Goal: Task Accomplishment & Management: Use online tool/utility

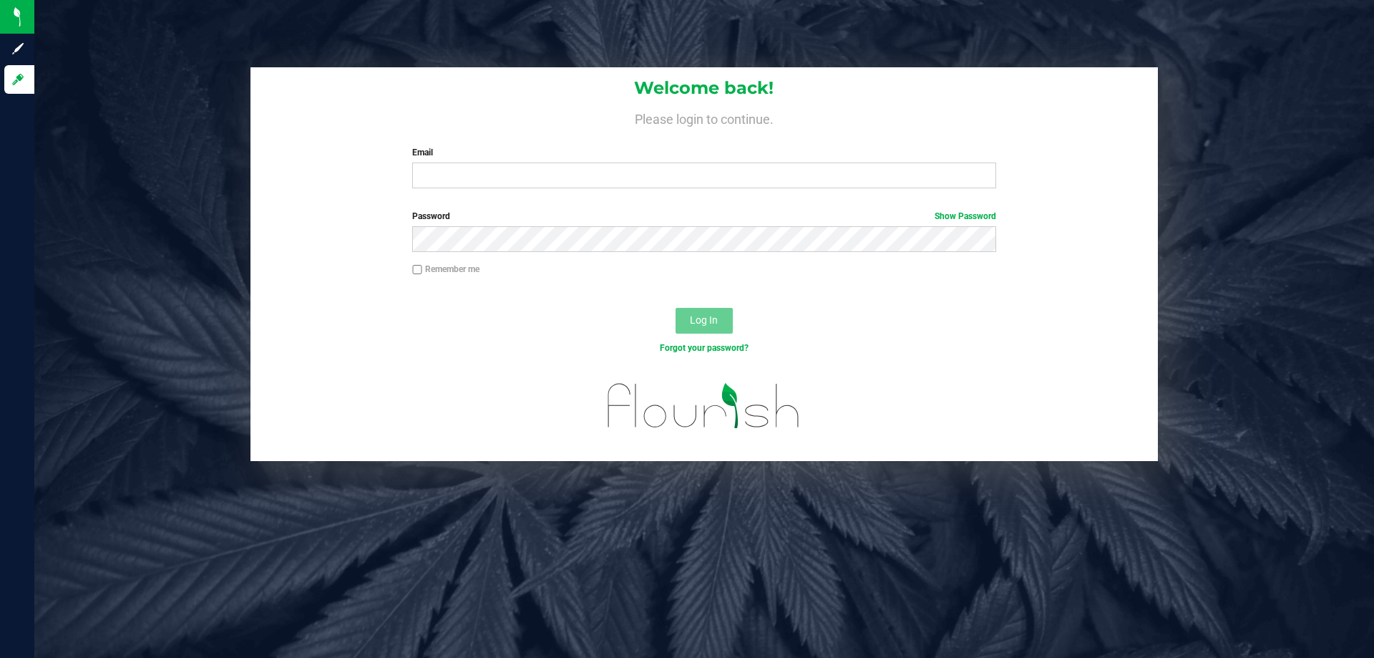
drag, startPoint x: 842, startPoint y: 73, endPoint x: 724, endPoint y: 377, distance: 325.7
click at [842, 71] on div "Welcome back! Please login to continue. Email Required Please format your email…" at bounding box center [705, 133] width 908 height 132
click at [679, 178] on input "Email" at bounding box center [703, 175] width 583 height 26
type input "rsiker@liveparallel.com"
click at [676, 308] on button "Log In" at bounding box center [704, 321] width 57 height 26
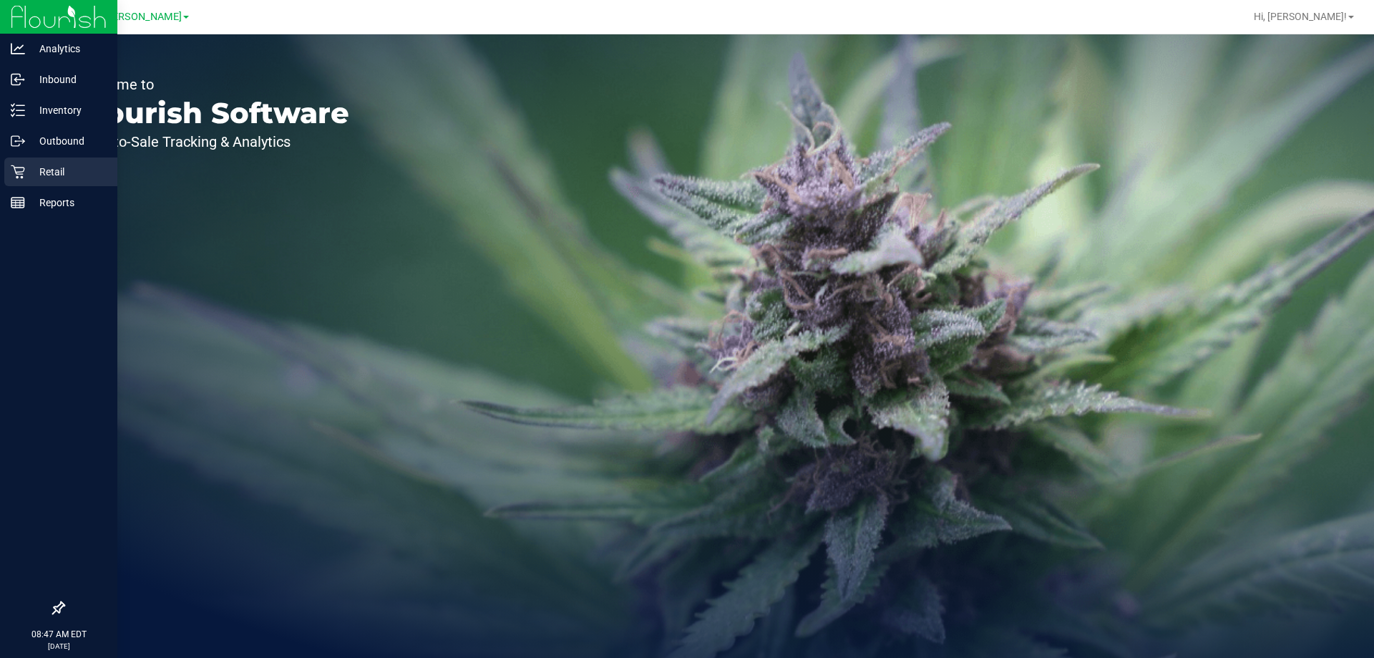
click at [20, 171] on icon at bounding box center [18, 172] width 14 height 14
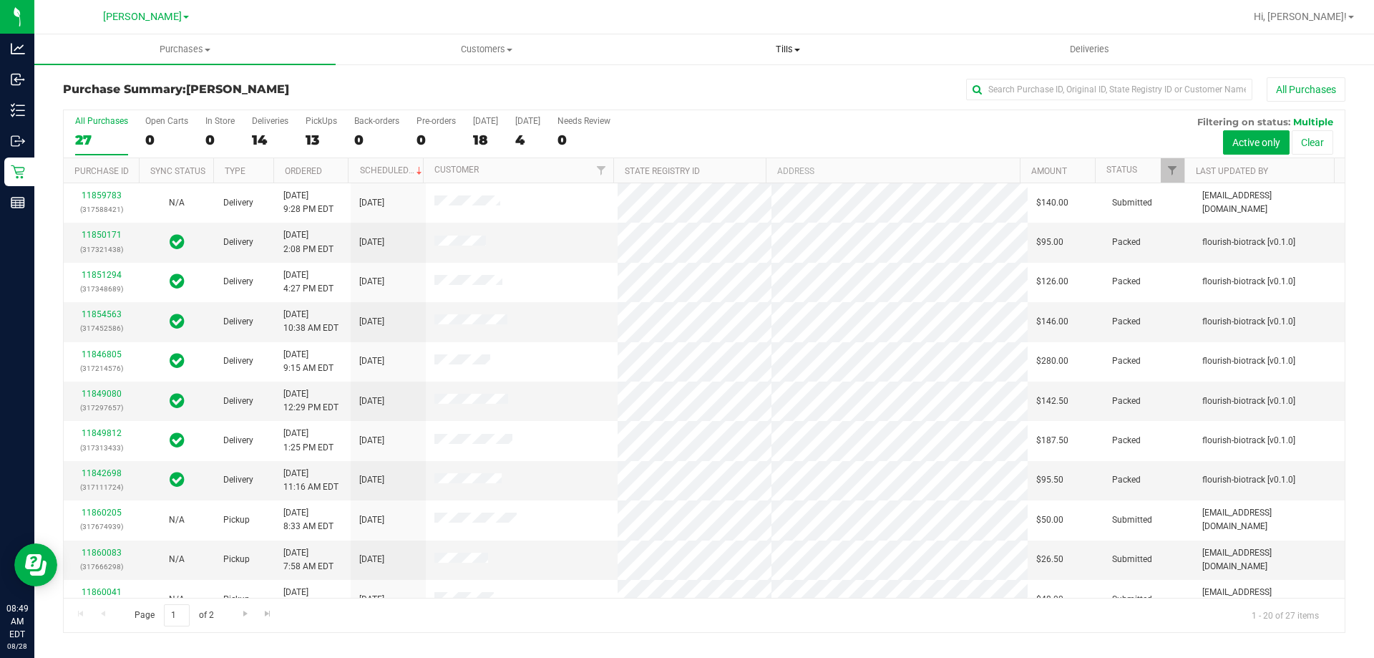
click at [787, 52] on span "Tills" at bounding box center [788, 49] width 300 height 13
click at [701, 88] on span "Manage tills" at bounding box center [685, 86] width 97 height 12
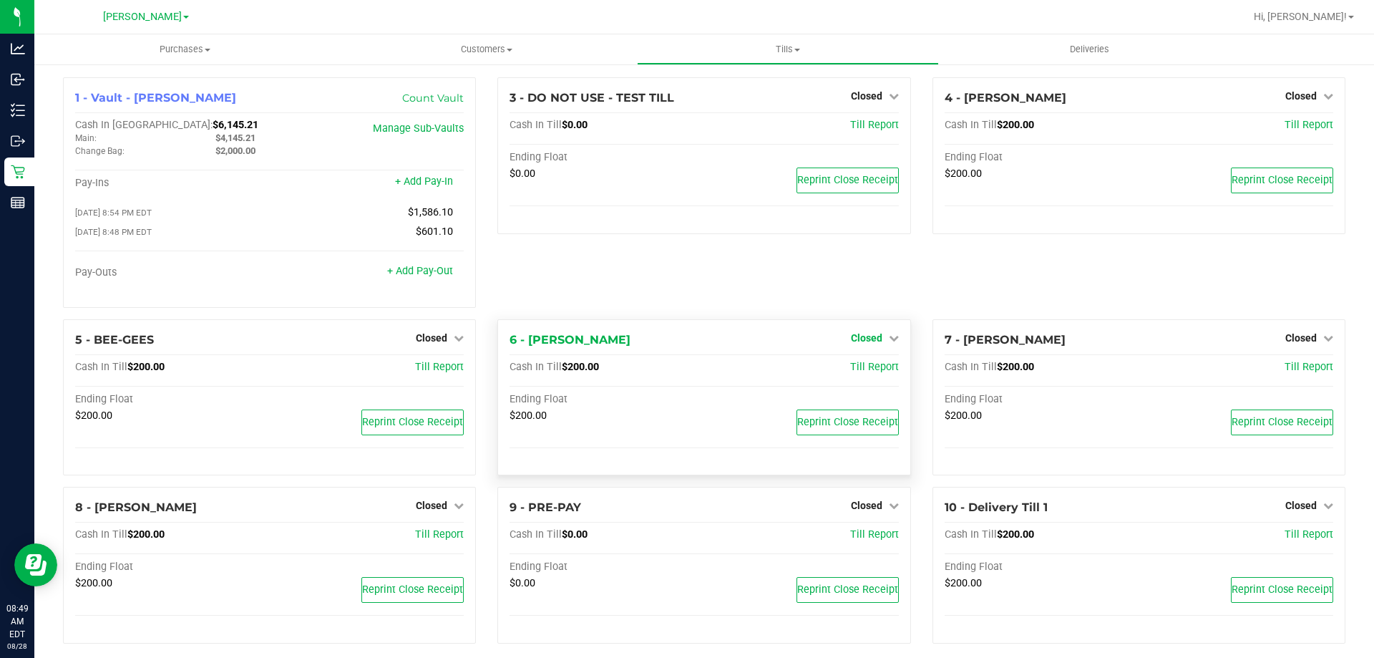
click at [878, 344] on link "Closed" at bounding box center [875, 337] width 48 height 11
click at [870, 366] on link "Open Till" at bounding box center [866, 366] width 38 height 11
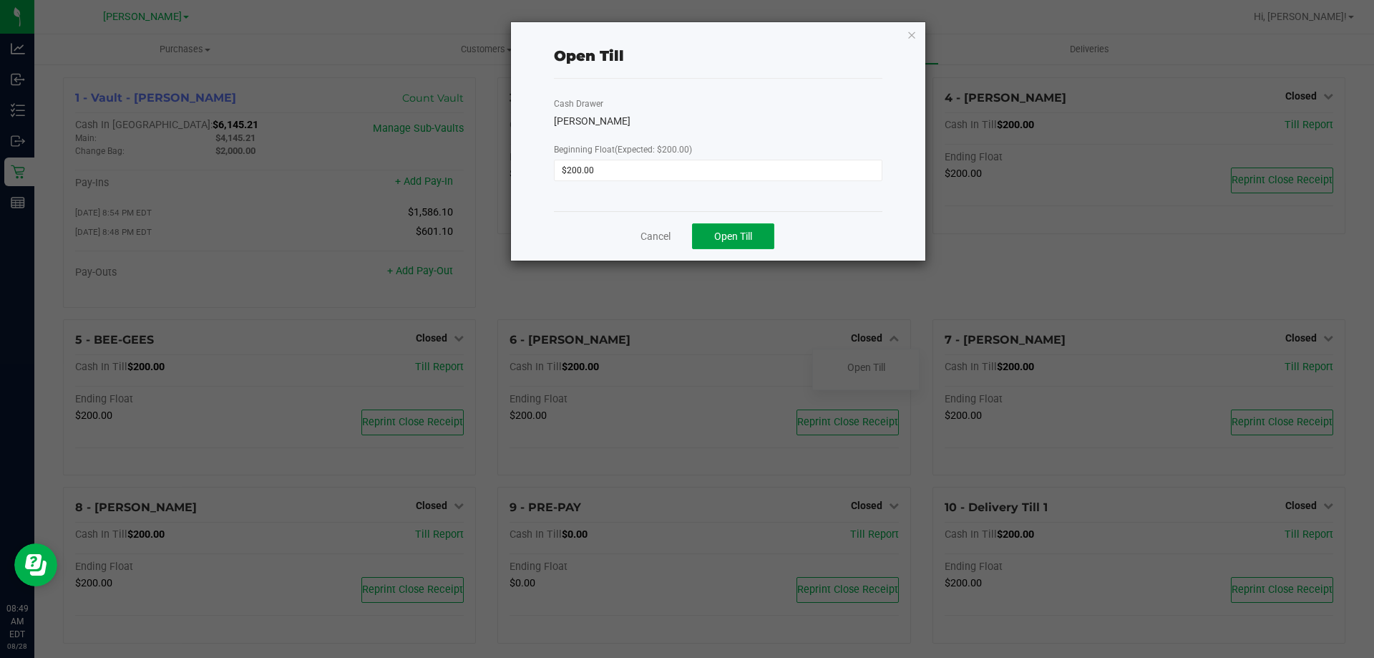
click at [716, 229] on button "Open Till" at bounding box center [733, 236] width 82 height 26
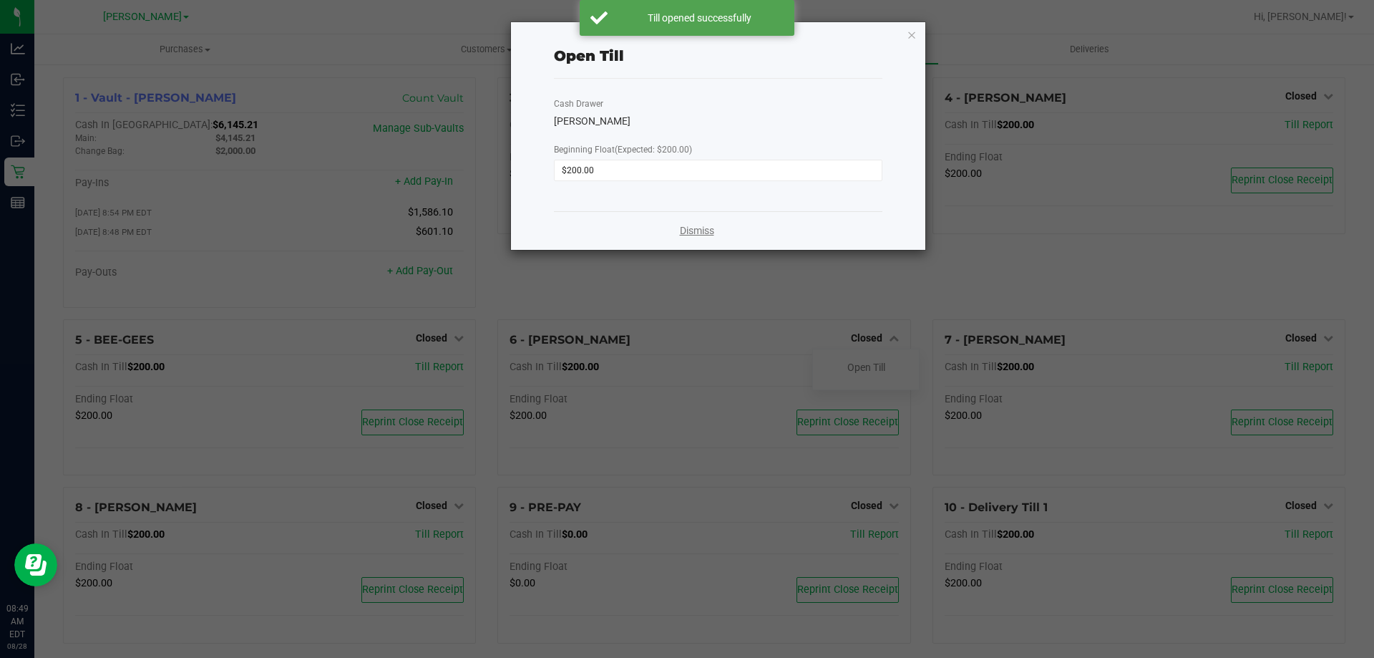
click at [704, 228] on link "Dismiss" at bounding box center [697, 230] width 34 height 15
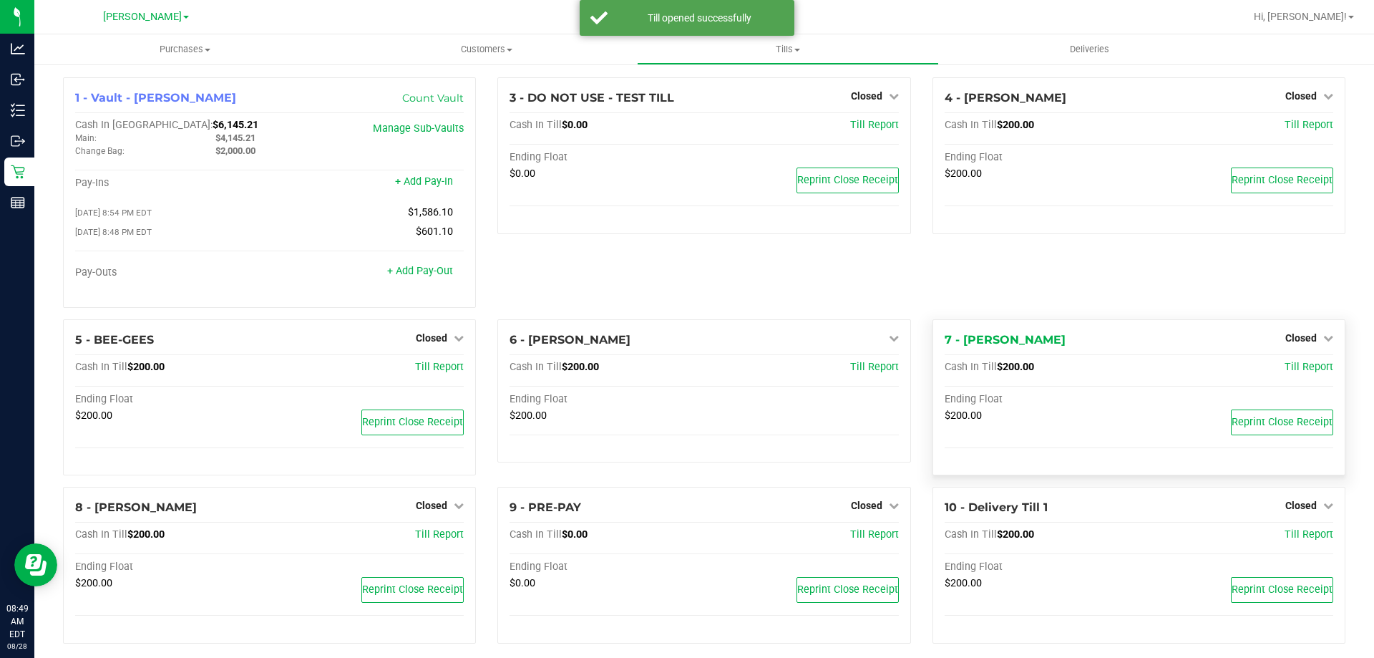
click at [1299, 346] on div "Closed" at bounding box center [1310, 337] width 48 height 17
click at [1301, 344] on span "Closed" at bounding box center [1301, 337] width 31 height 11
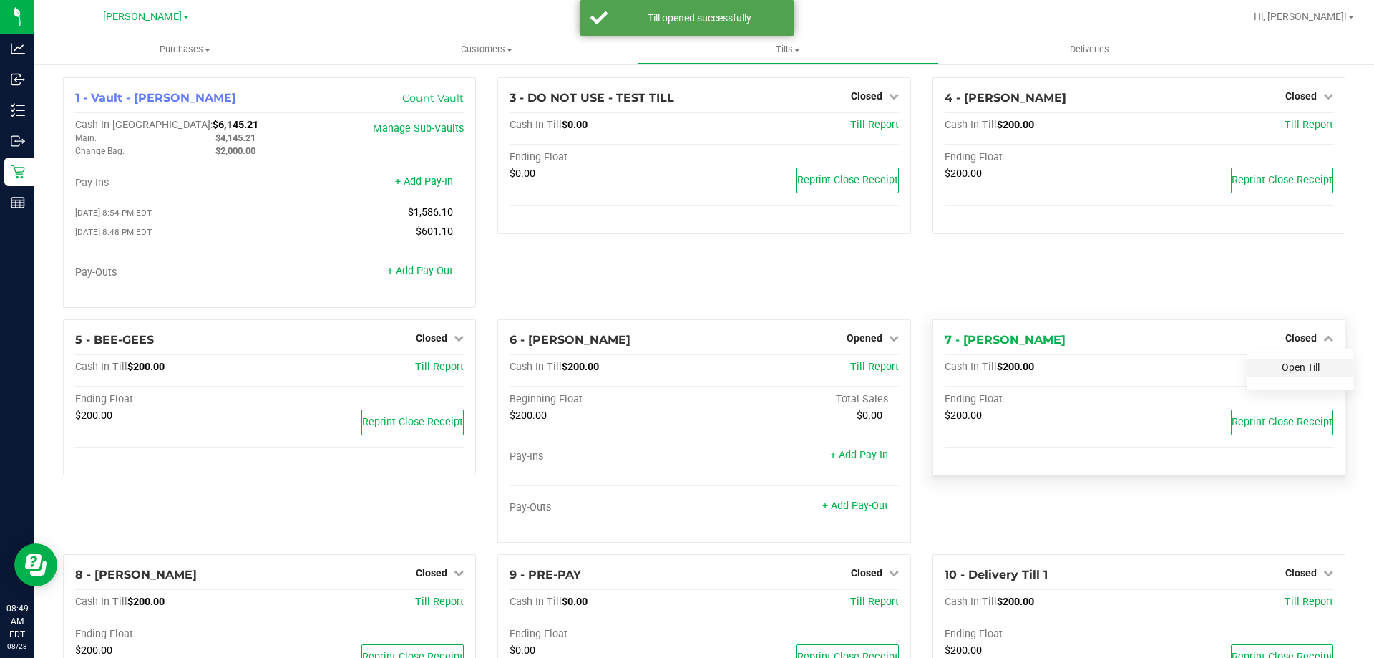
click at [1301, 368] on link "Open Till" at bounding box center [1301, 366] width 38 height 11
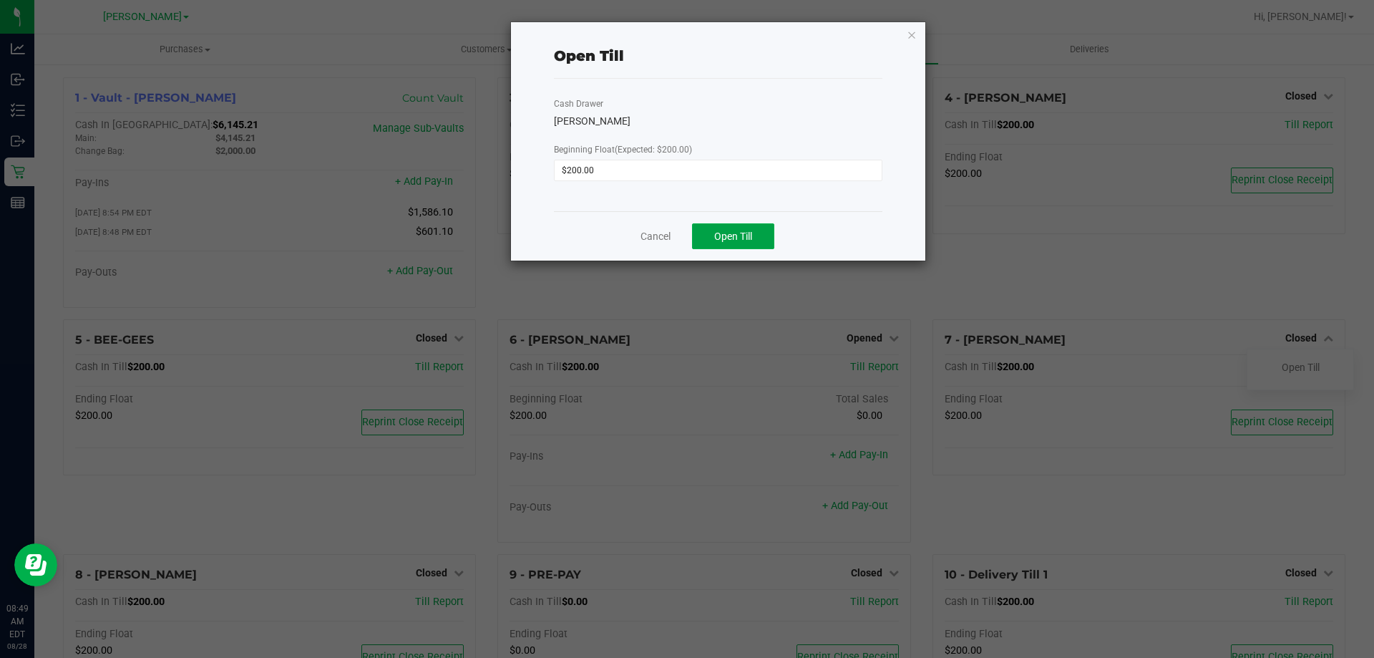
click at [735, 228] on button "Open Till" at bounding box center [733, 236] width 82 height 26
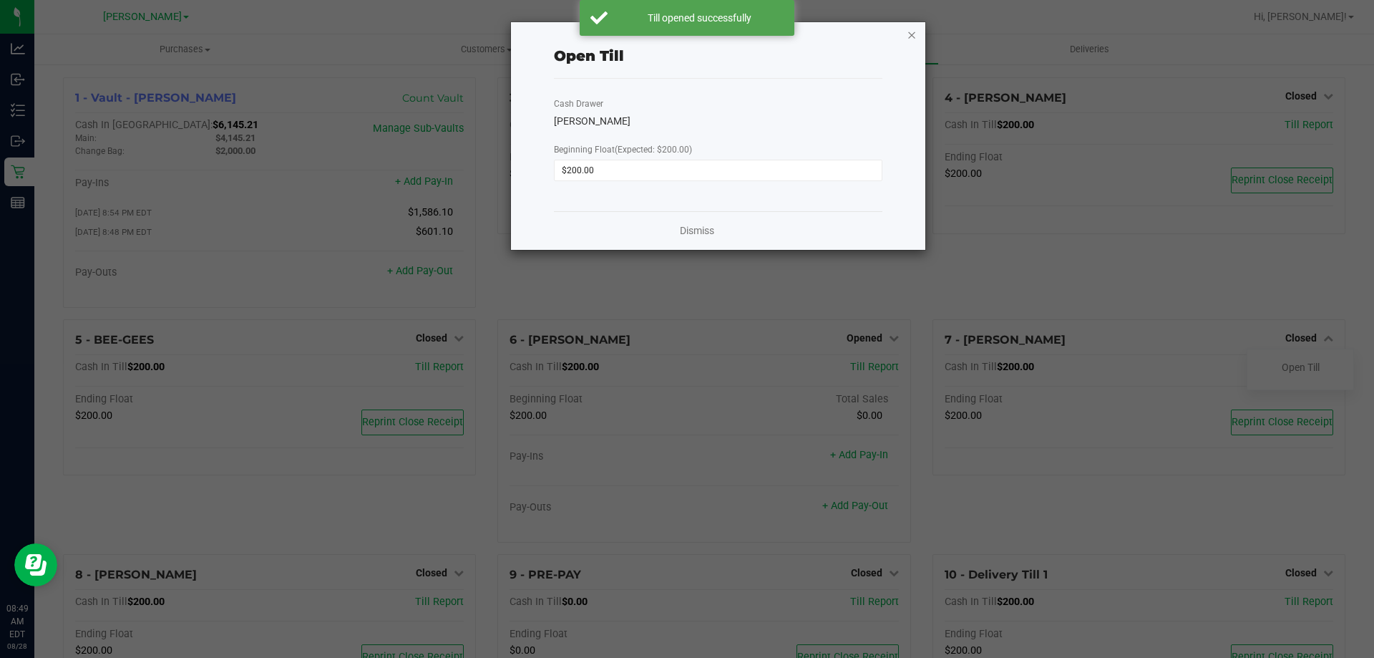
click at [912, 32] on icon "button" at bounding box center [912, 34] width 10 height 17
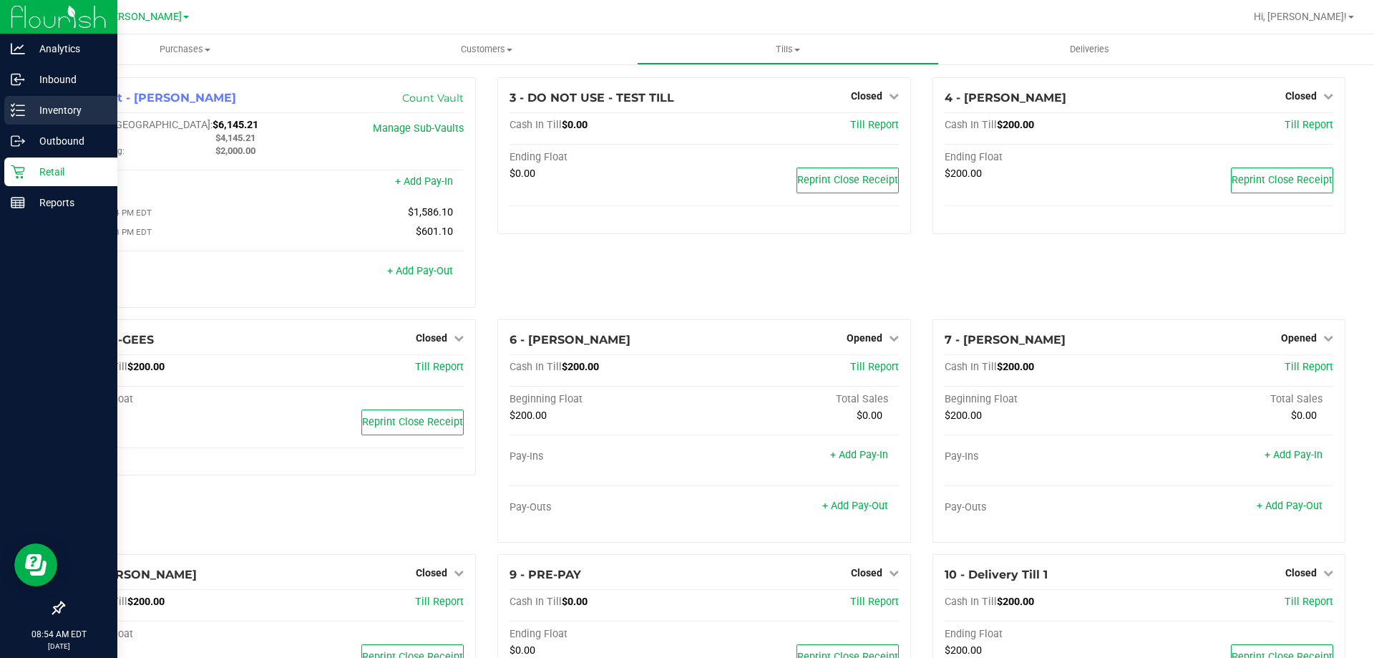
click at [65, 110] on p "Inventory" at bounding box center [68, 110] width 86 height 17
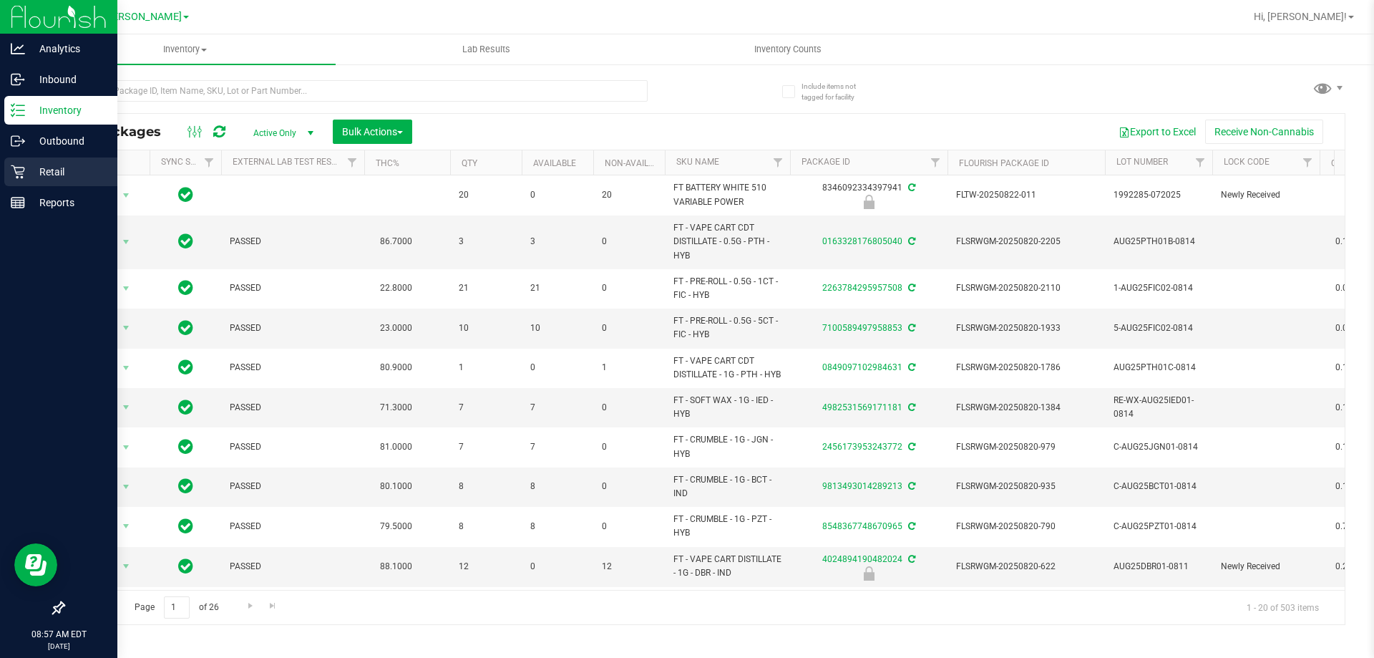
click at [19, 175] on icon at bounding box center [18, 172] width 14 height 14
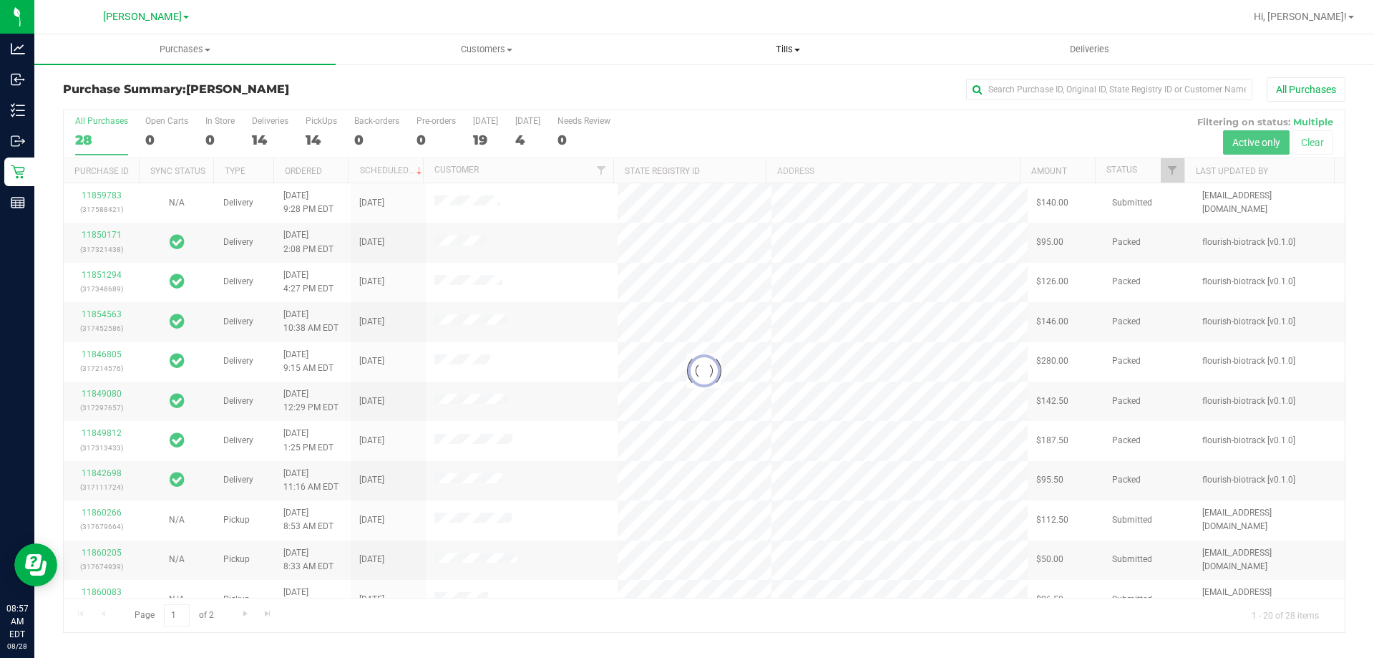
click at [787, 49] on span "Tills" at bounding box center [788, 49] width 300 height 13
click at [746, 76] on ul "Manage tills Reconcile e-payments" at bounding box center [787, 95] width 301 height 60
click at [785, 55] on span "Tills" at bounding box center [787, 49] width 301 height 13
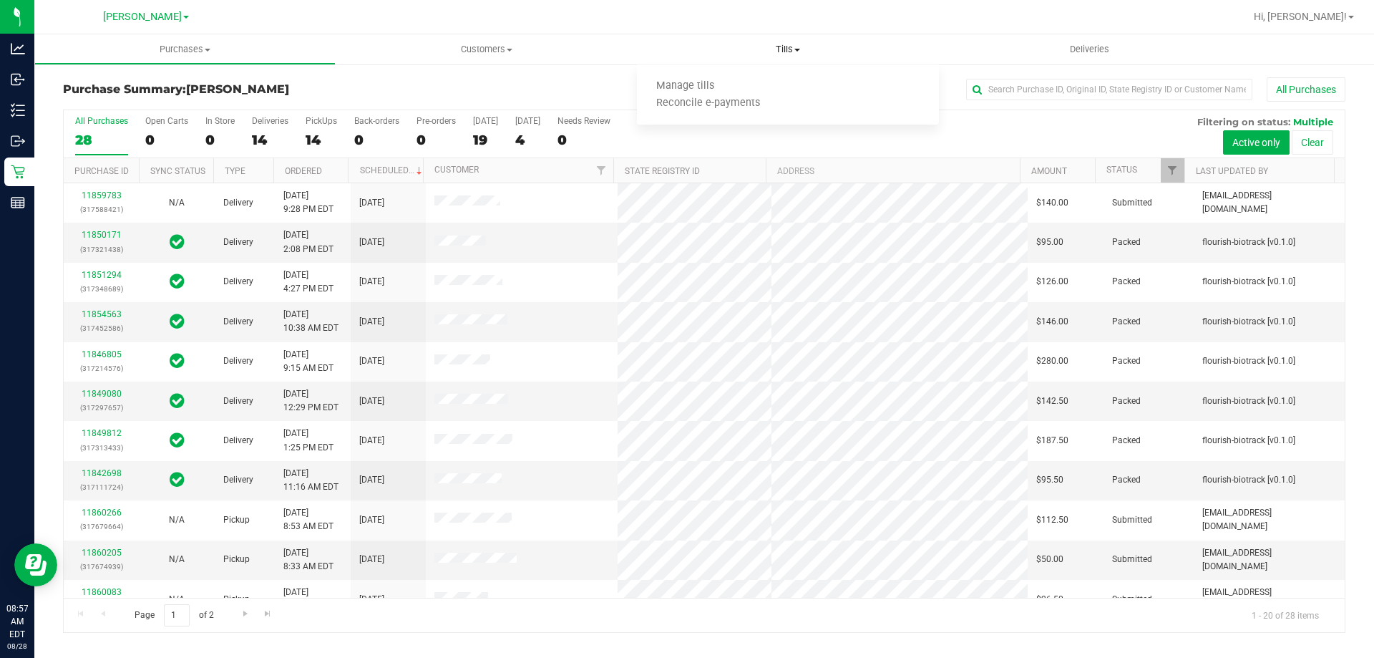
click at [784, 48] on span "Tills" at bounding box center [787, 49] width 301 height 13
click at [784, 49] on span "Tills" at bounding box center [787, 49] width 301 height 13
click at [709, 82] on span "Manage tills" at bounding box center [685, 86] width 97 height 12
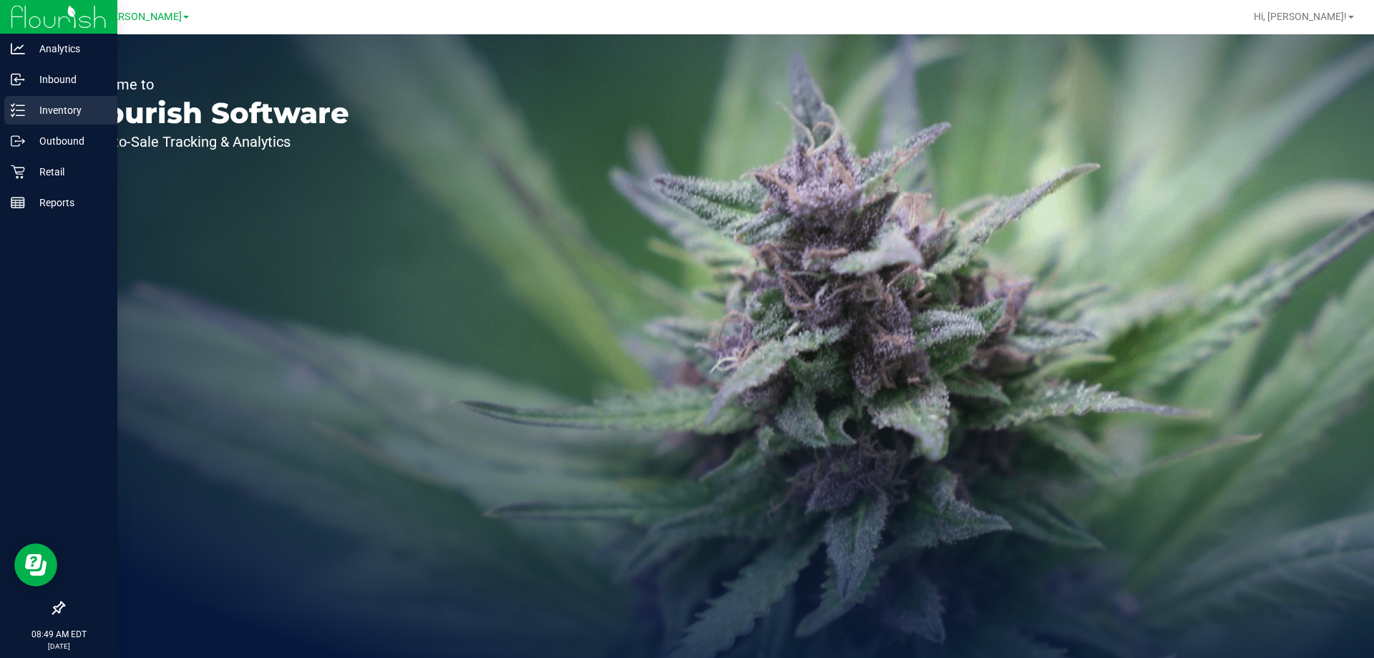
drag, startPoint x: 39, startPoint y: 125, endPoint x: 58, endPoint y: 121, distance: 19.0
click at [39, 125] on link "Inventory" at bounding box center [58, 111] width 117 height 31
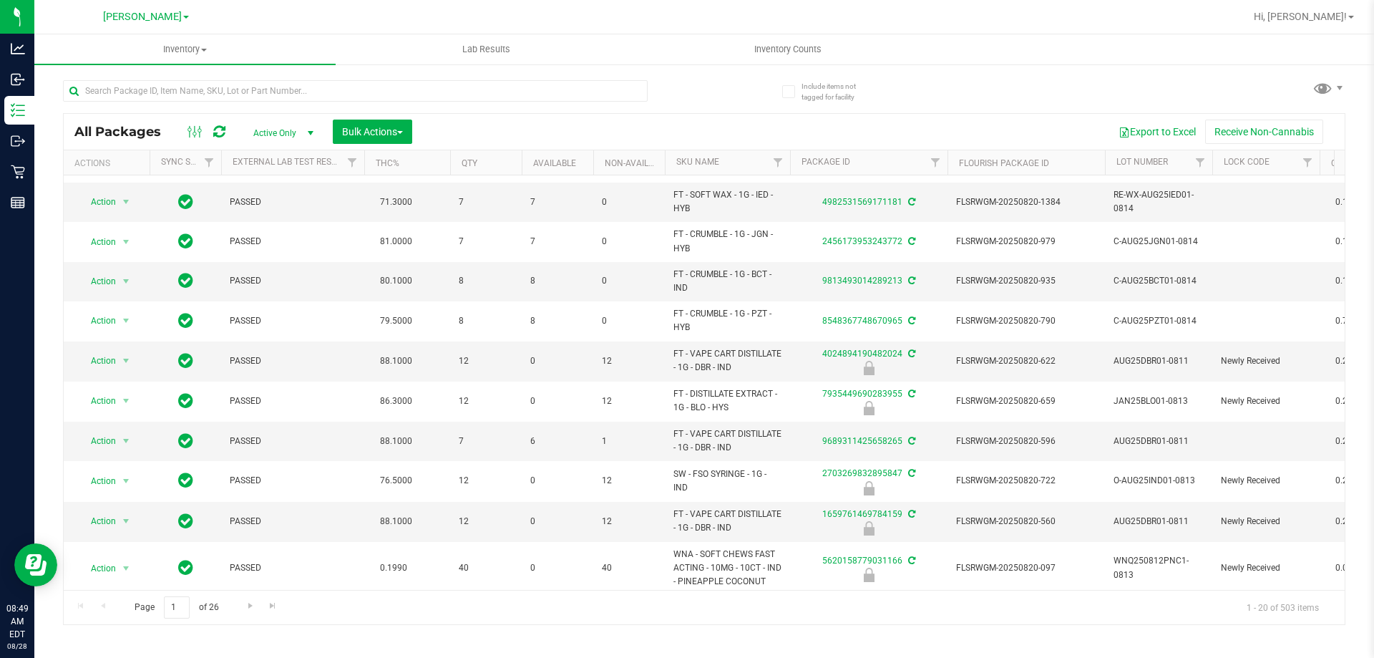
scroll to position [72, 0]
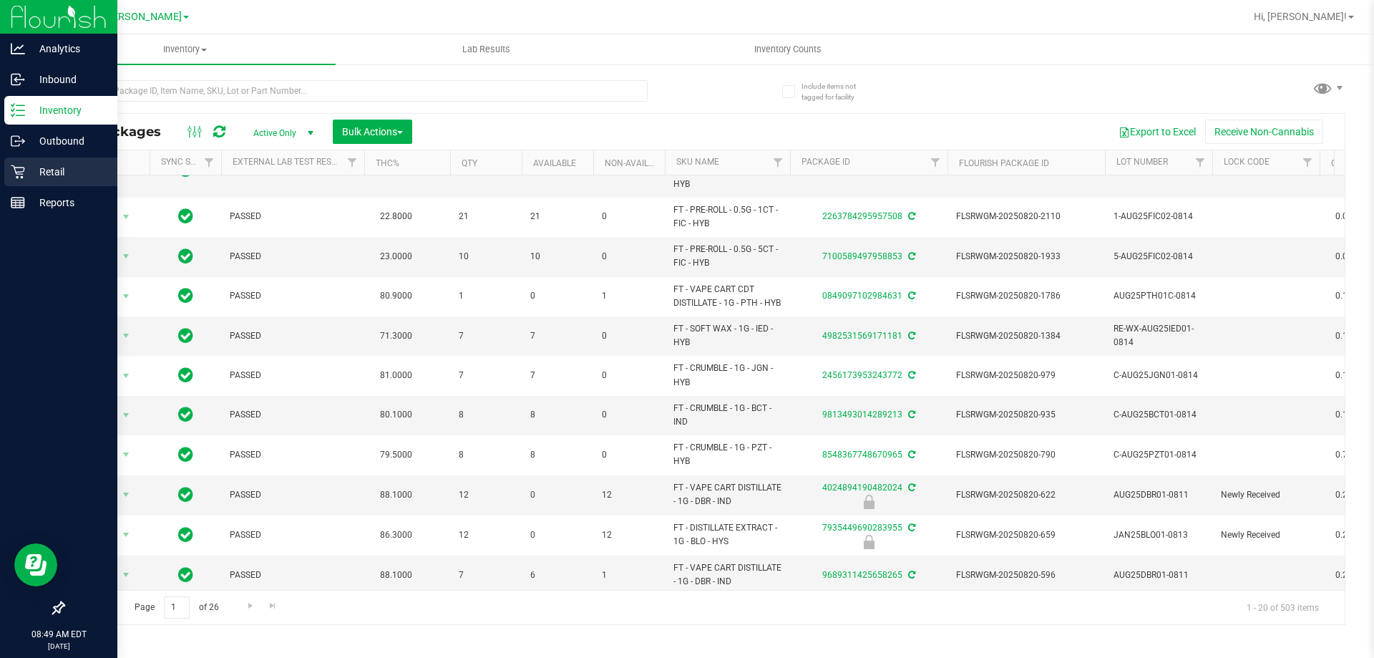
click at [21, 170] on icon at bounding box center [18, 172] width 14 height 14
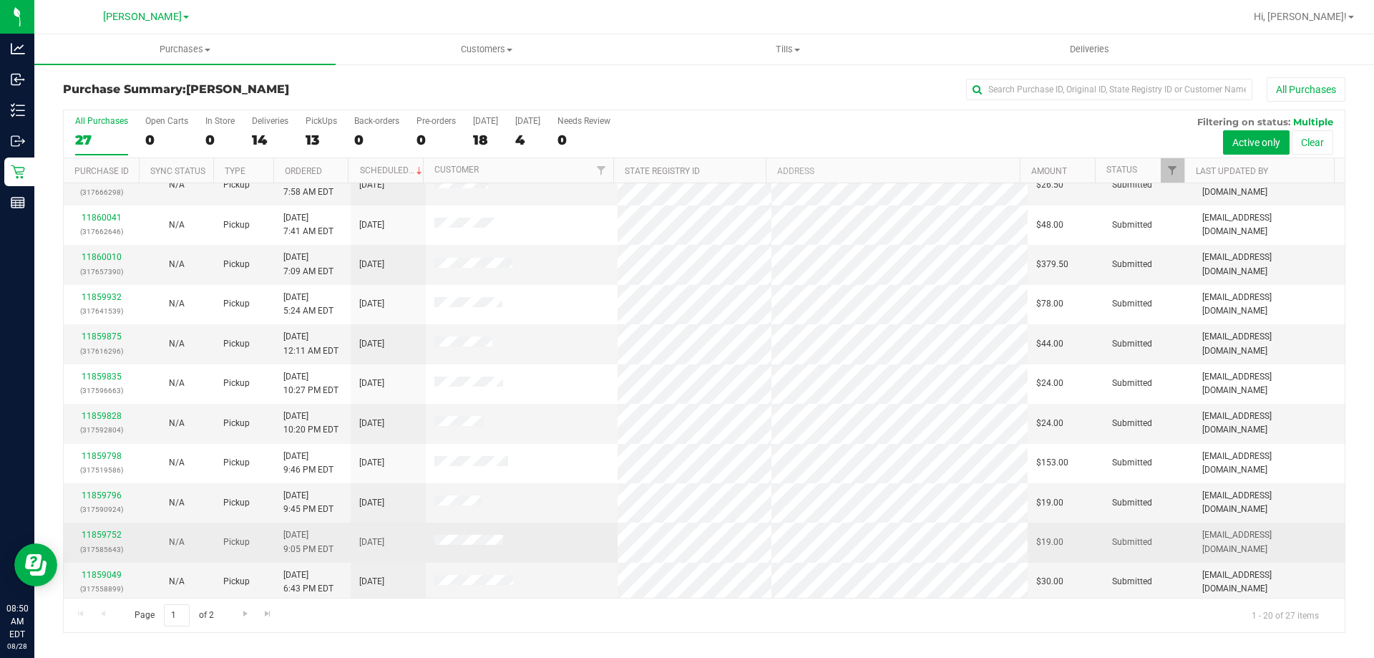
scroll to position [378, 0]
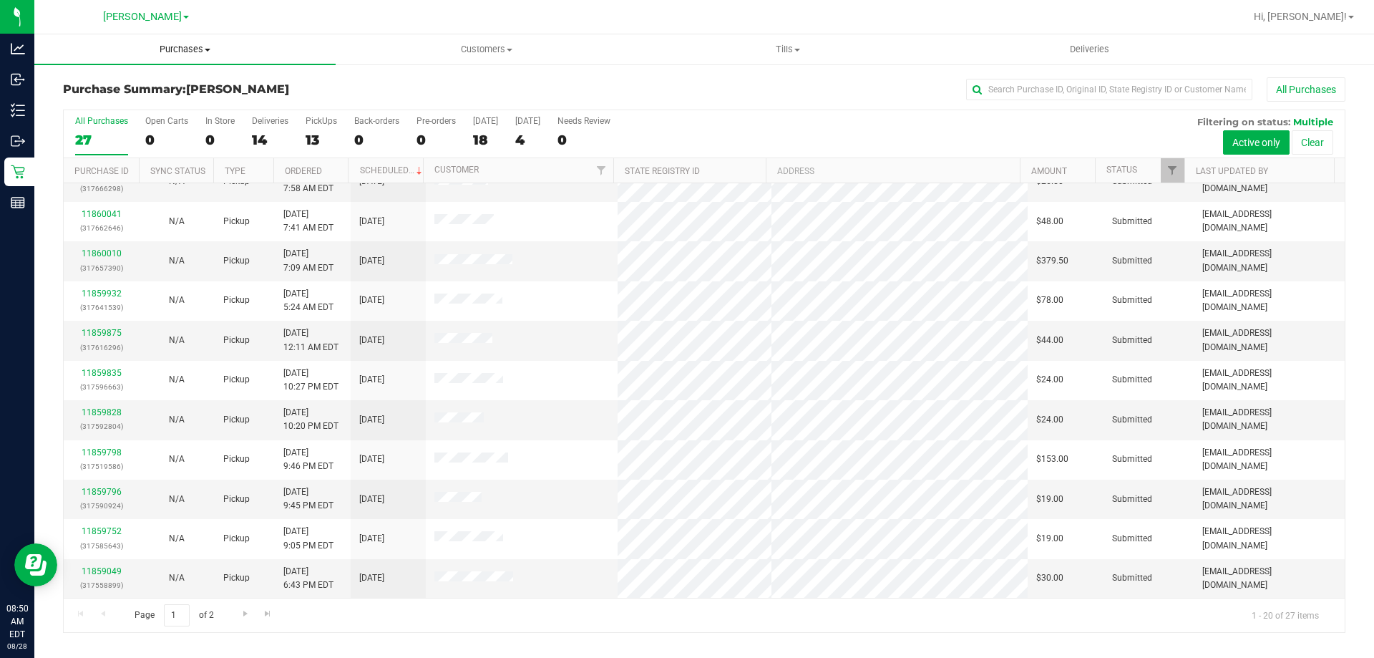
click at [173, 42] on uib-tab-heading "Purchases Summary of purchases Fulfillment All purchases" at bounding box center [184, 49] width 301 height 30
click at [157, 104] on li "Fulfillment" at bounding box center [184, 103] width 301 height 17
